Goal: Information Seeking & Learning: Learn about a topic

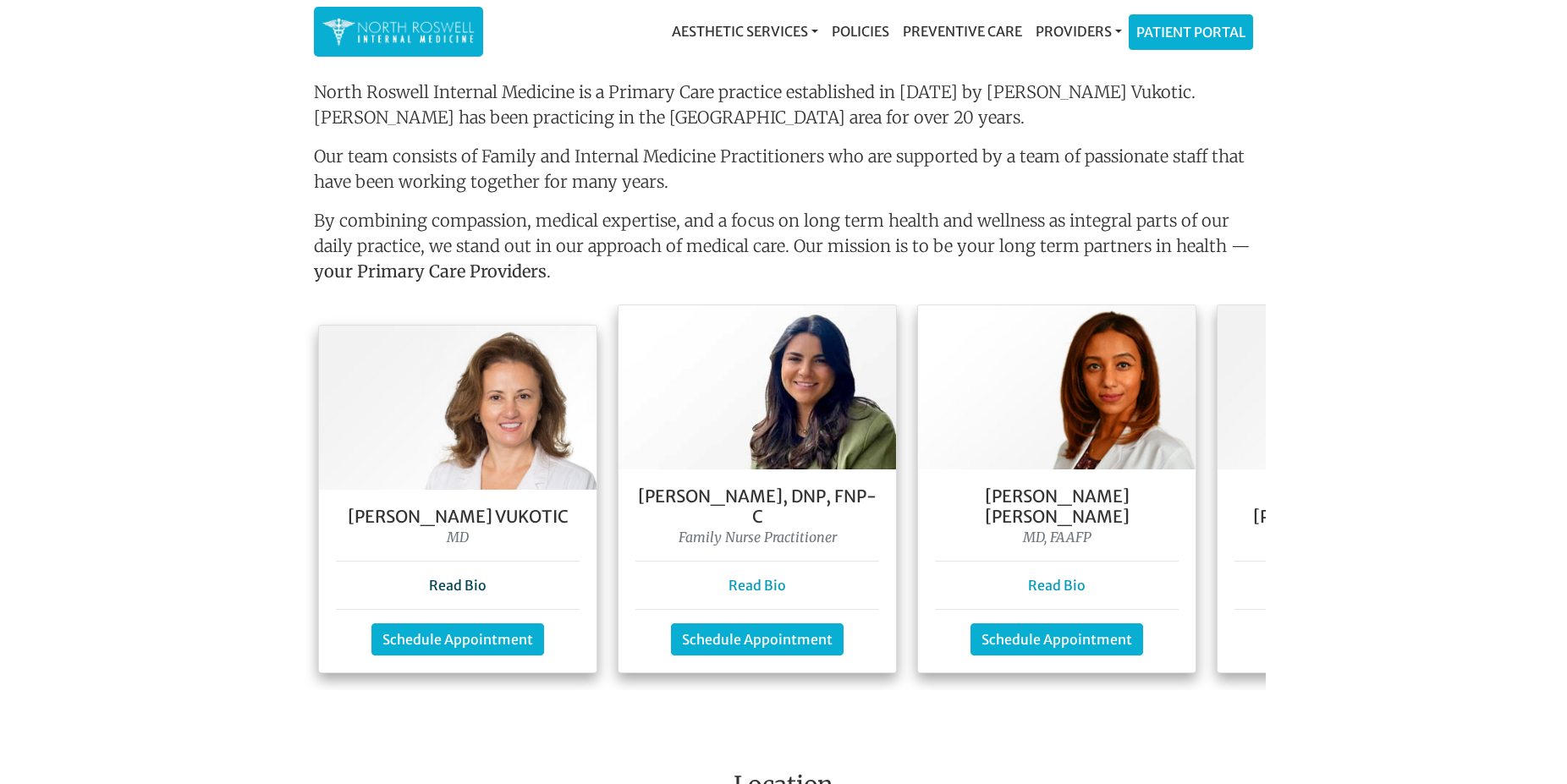
click at [455, 577] on link "Read Bio" at bounding box center [458, 585] width 58 height 17
click at [1063, 577] on link "Read Bio" at bounding box center [1057, 585] width 58 height 17
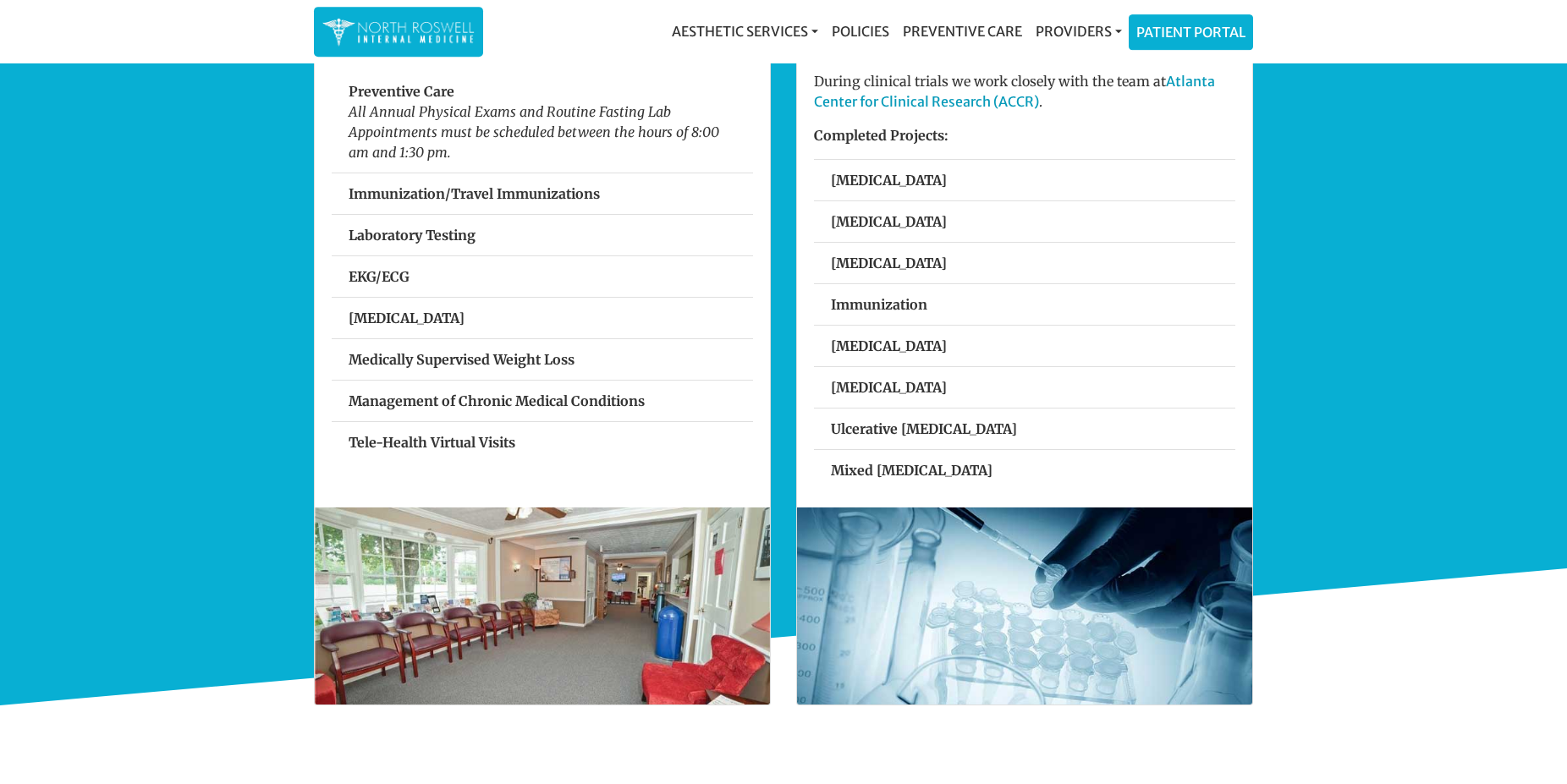
scroll to position [604, 0]
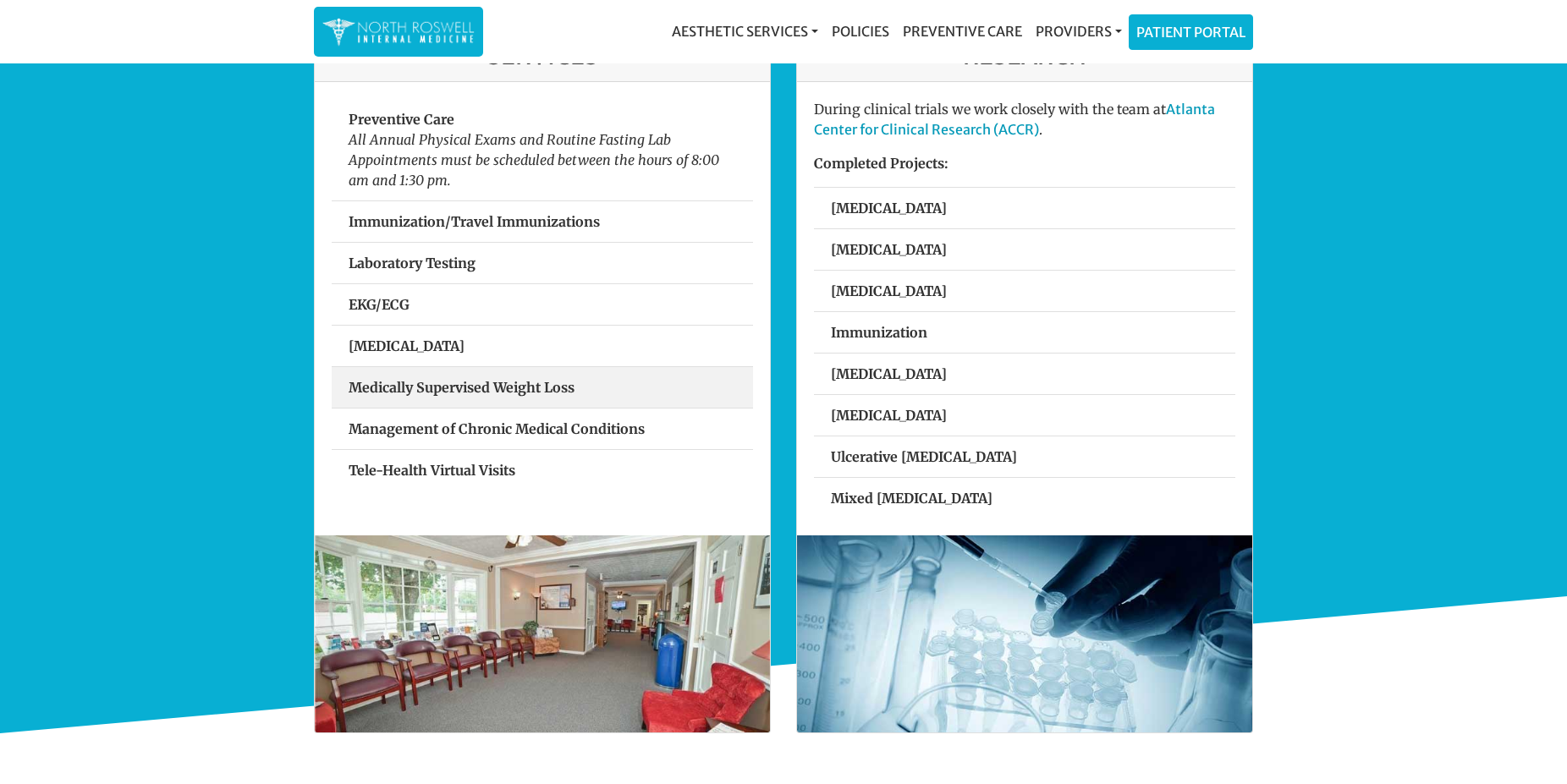
click at [463, 384] on strong "Medically Supervised Weight Loss" at bounding box center [462, 387] width 226 height 17
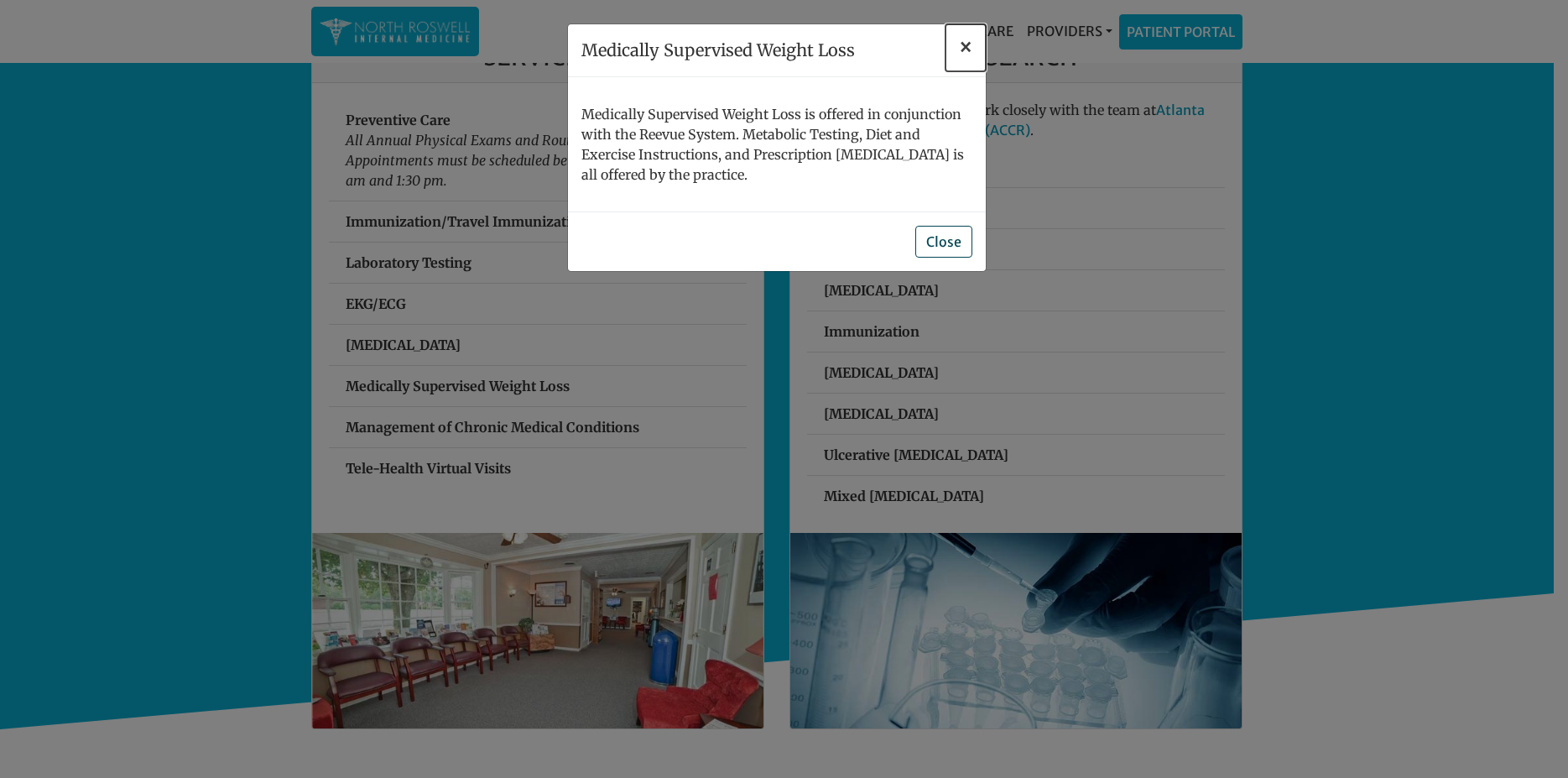
click at [963, 46] on span "×" at bounding box center [965, 47] width 14 height 26
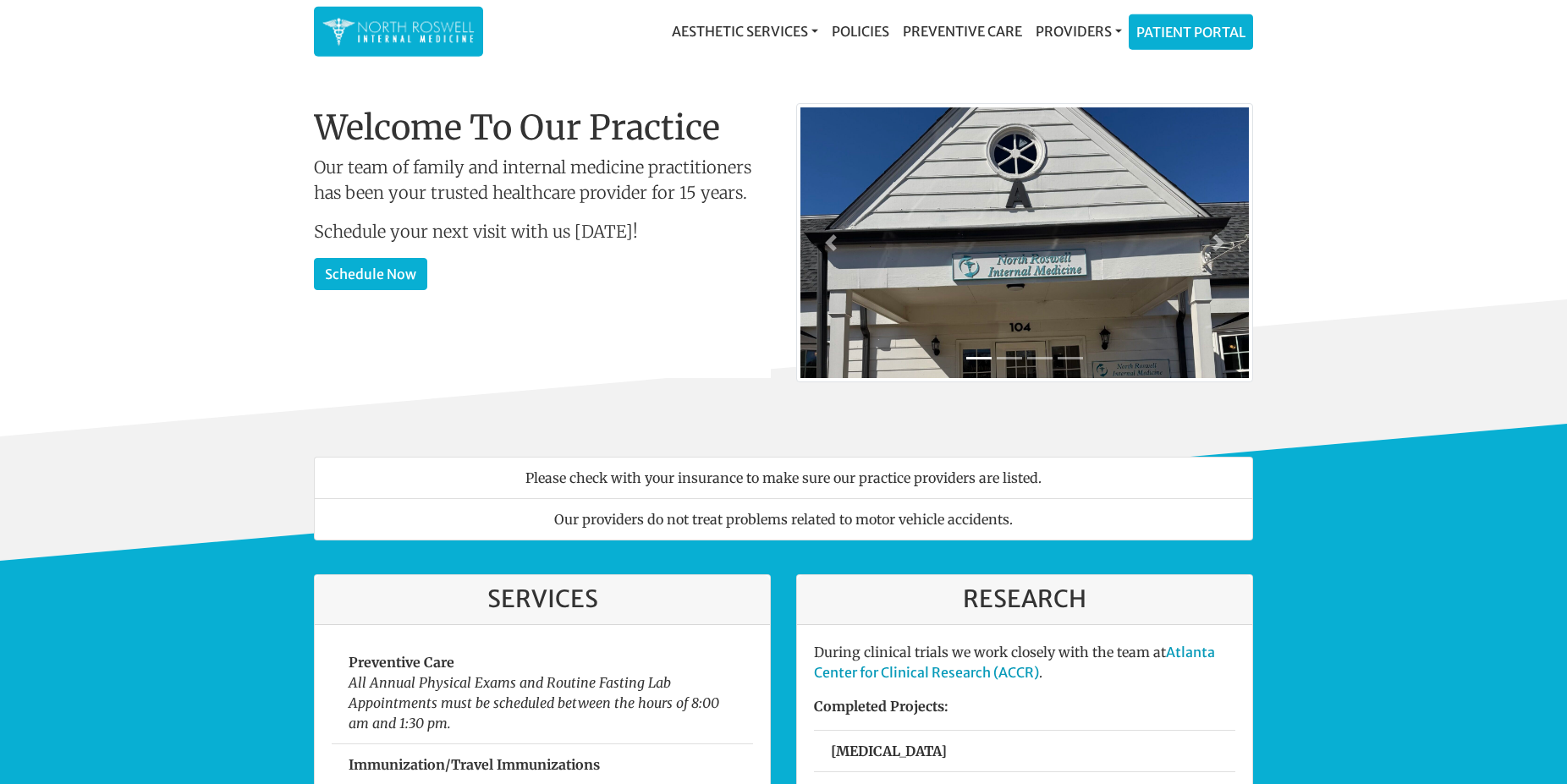
scroll to position [0, 0]
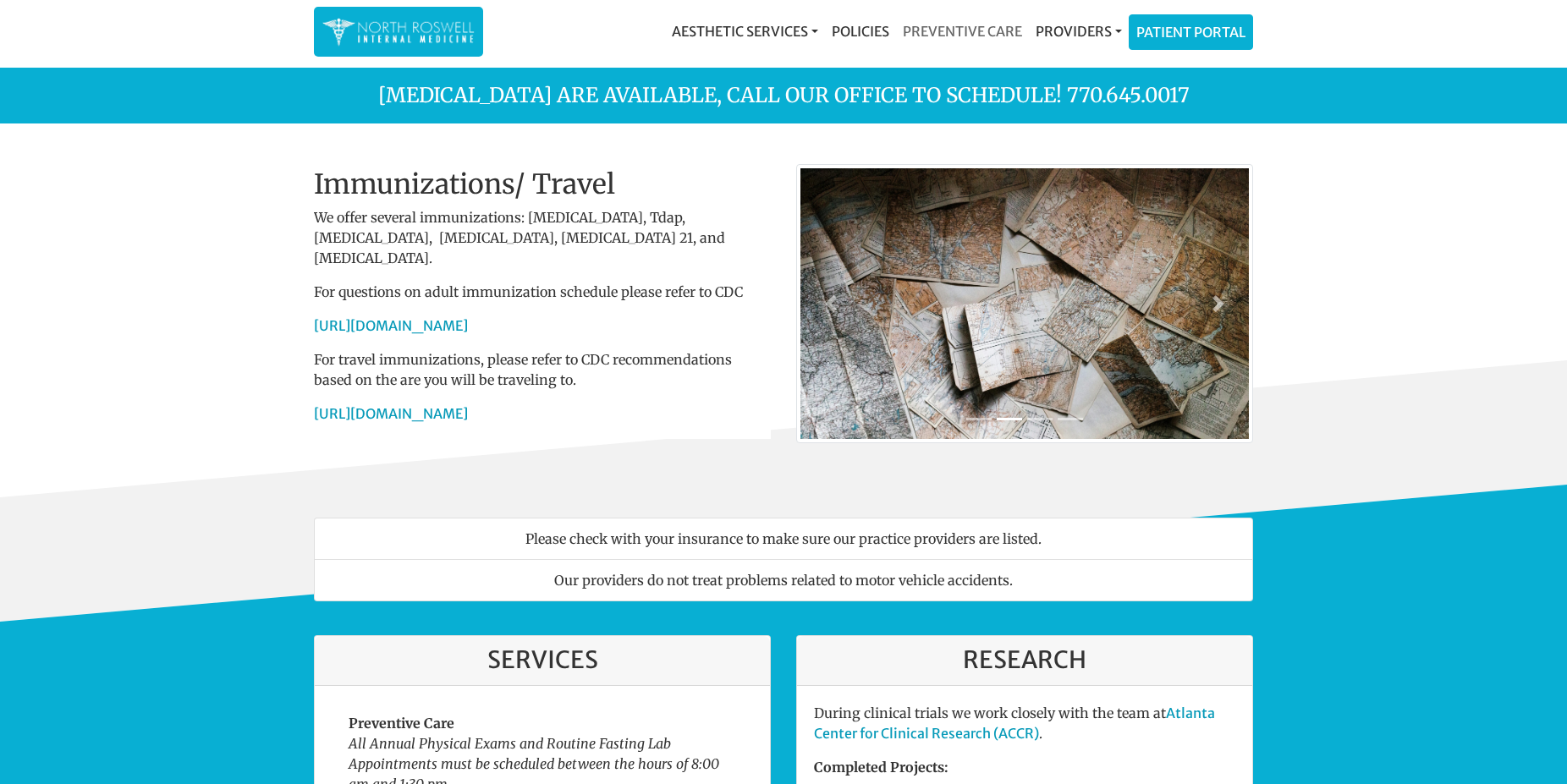
click at [971, 29] on link "Preventive Care" at bounding box center [962, 31] width 133 height 33
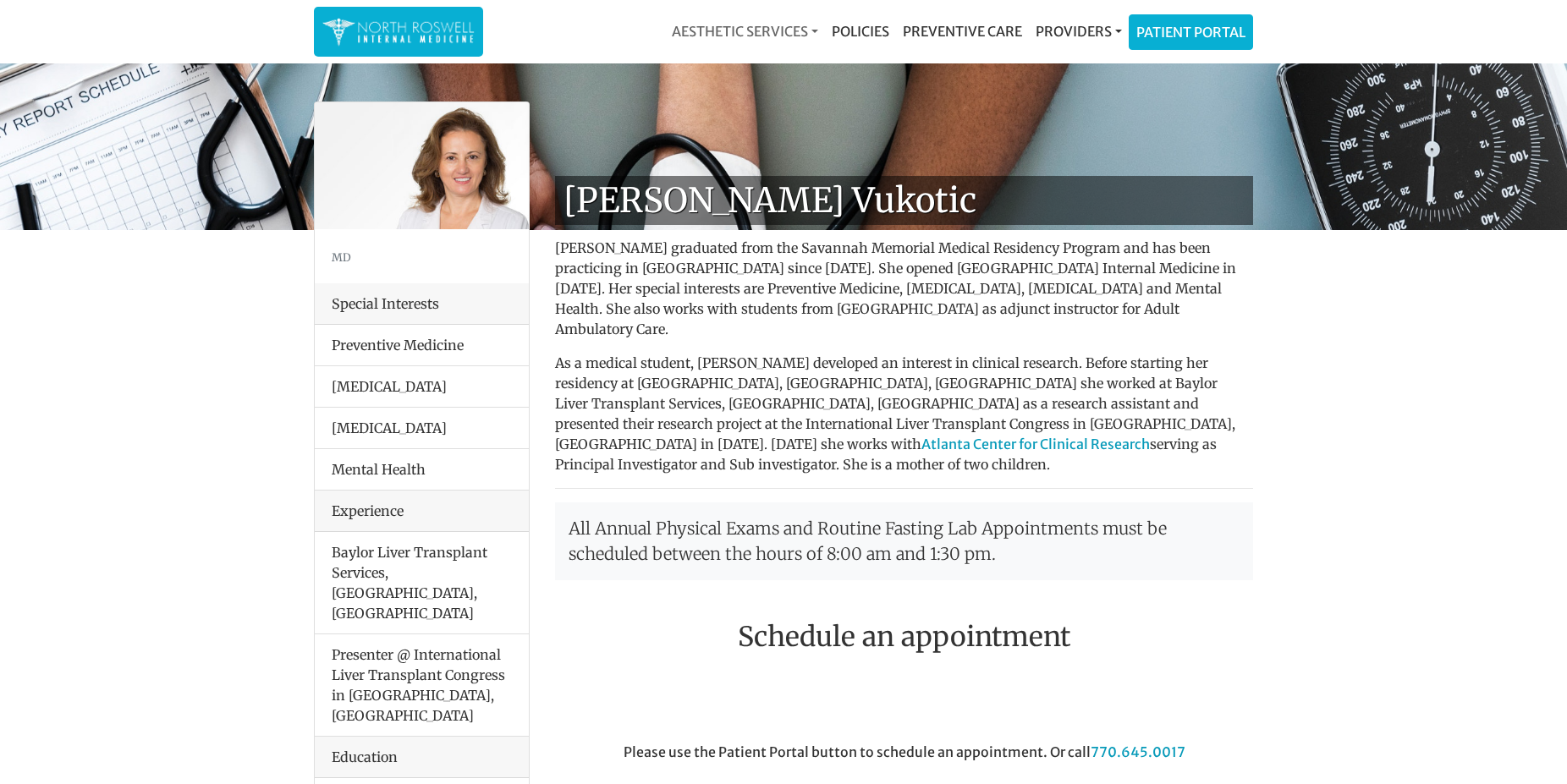
click at [816, 30] on link "Aesthetic Services" at bounding box center [745, 31] width 160 height 33
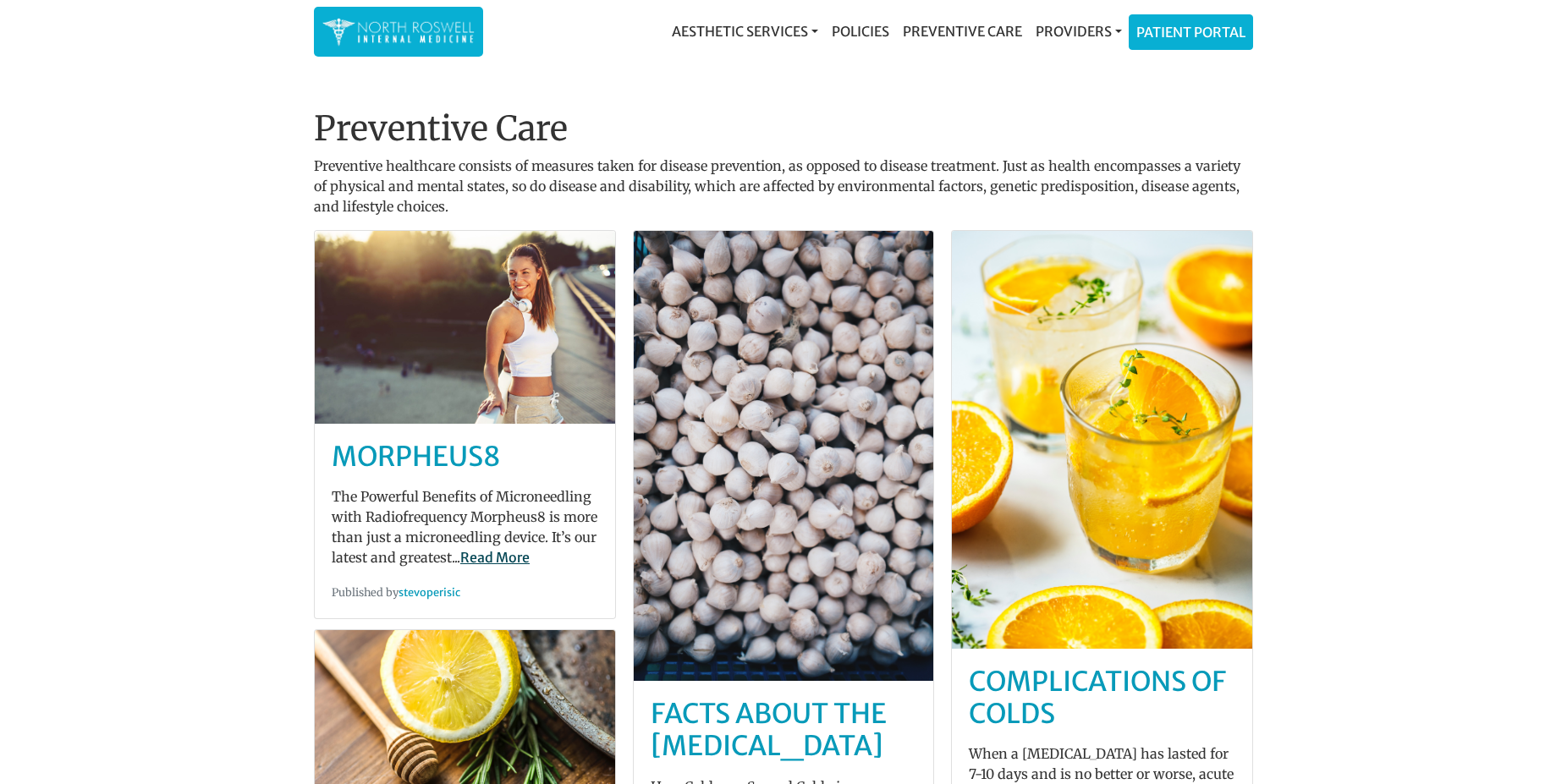
click at [503, 555] on link "Read More" at bounding box center [495, 557] width 70 height 17
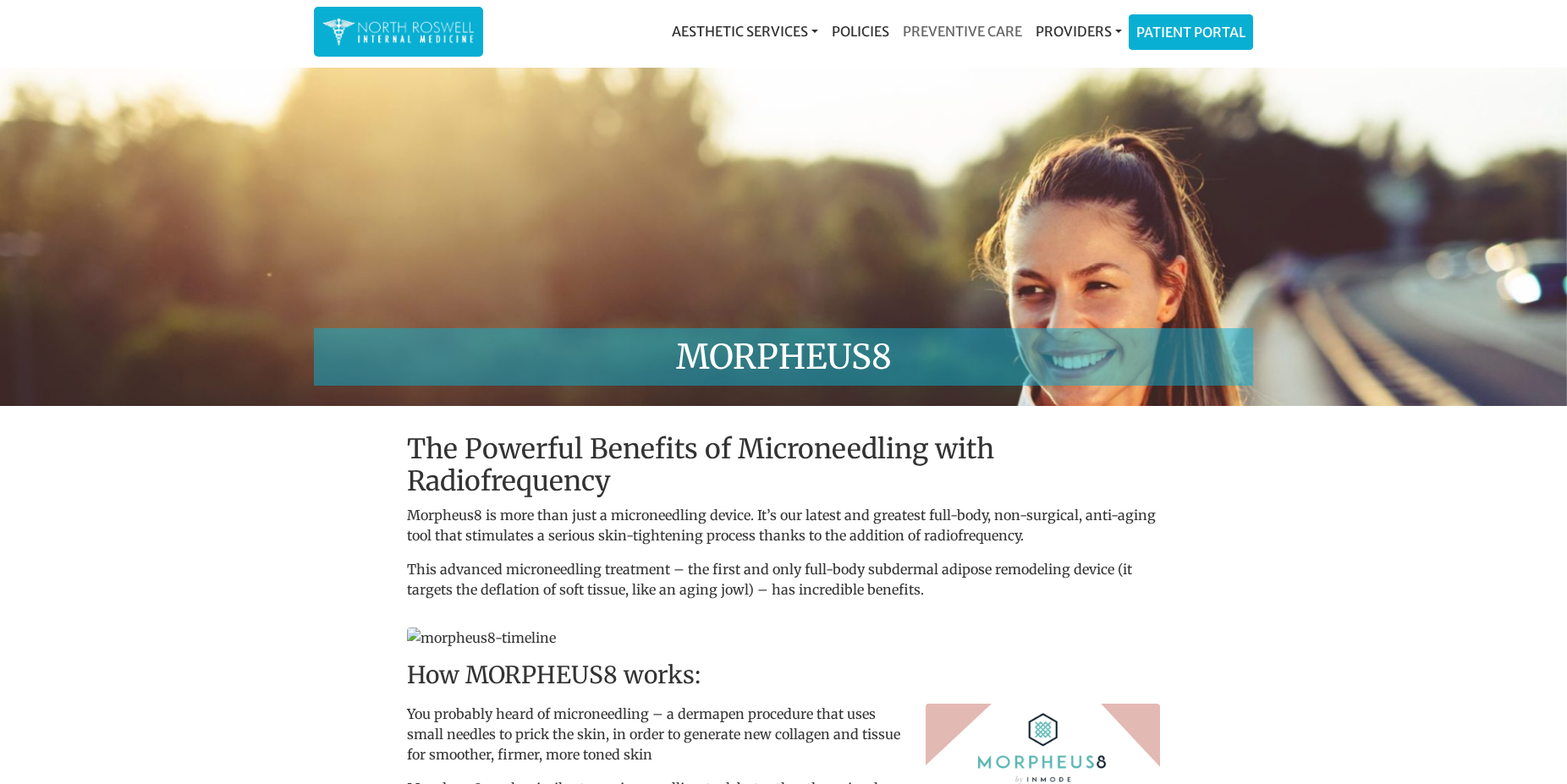
click at [927, 30] on link "Preventive Care" at bounding box center [962, 31] width 133 height 33
